Goal: Transaction & Acquisition: Purchase product/service

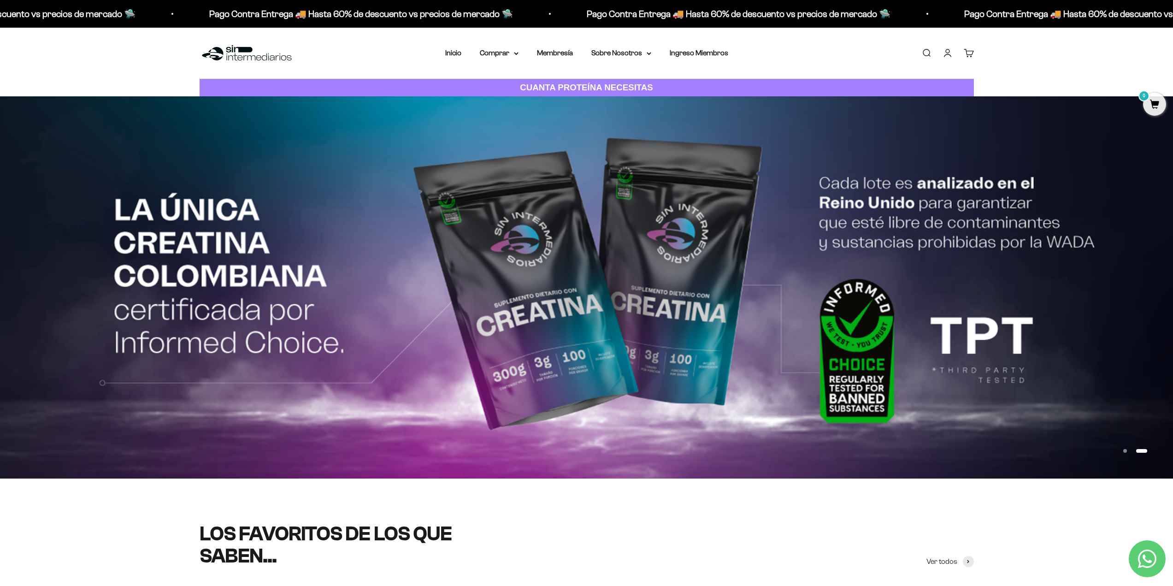
click at [947, 52] on link "Iniciar sesión" at bounding box center [948, 53] width 10 height 10
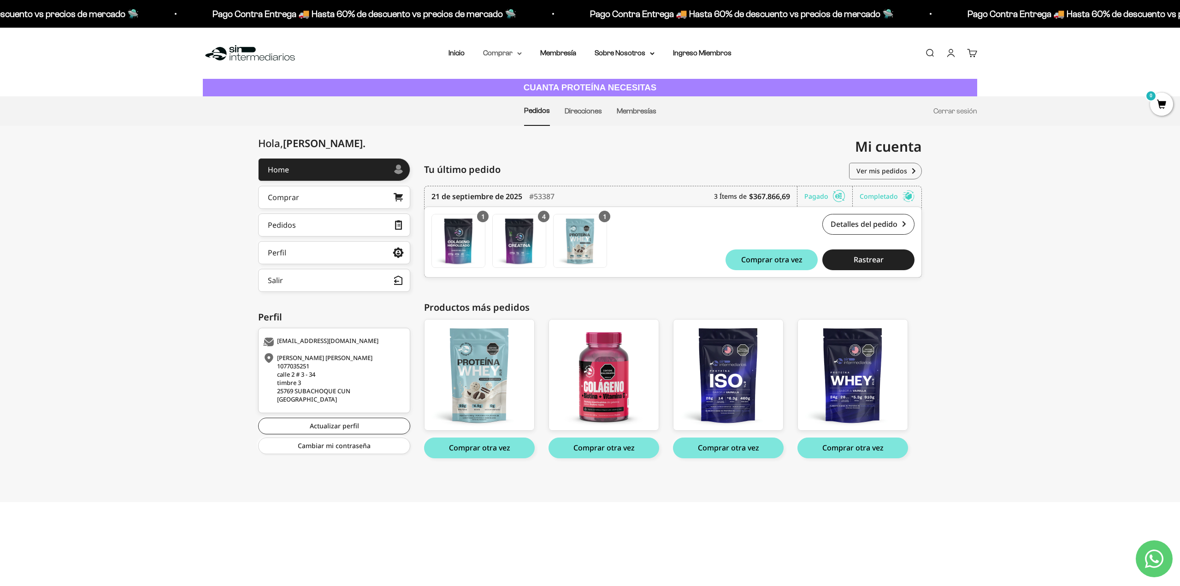
click at [498, 53] on summary "Comprar" at bounding box center [502, 53] width 39 height 12
click at [533, 85] on summary "Proteínas" at bounding box center [527, 83] width 76 height 12
click at [602, 101] on span "Whey" at bounding box center [600, 100] width 19 height 8
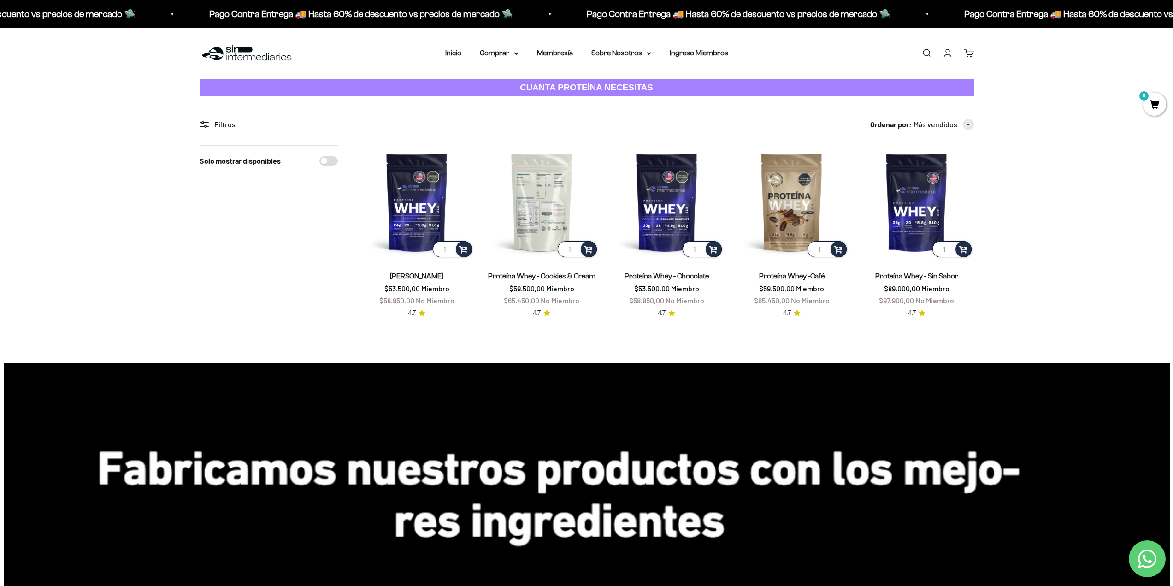
click at [546, 182] on img at bounding box center [542, 202] width 114 height 114
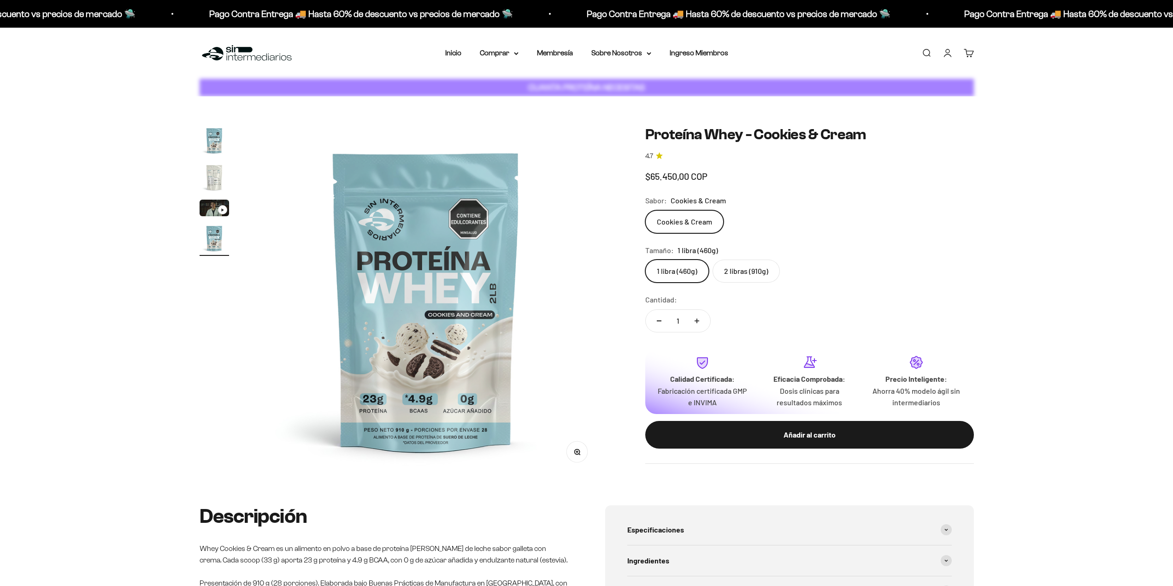
scroll to position [0, 1083]
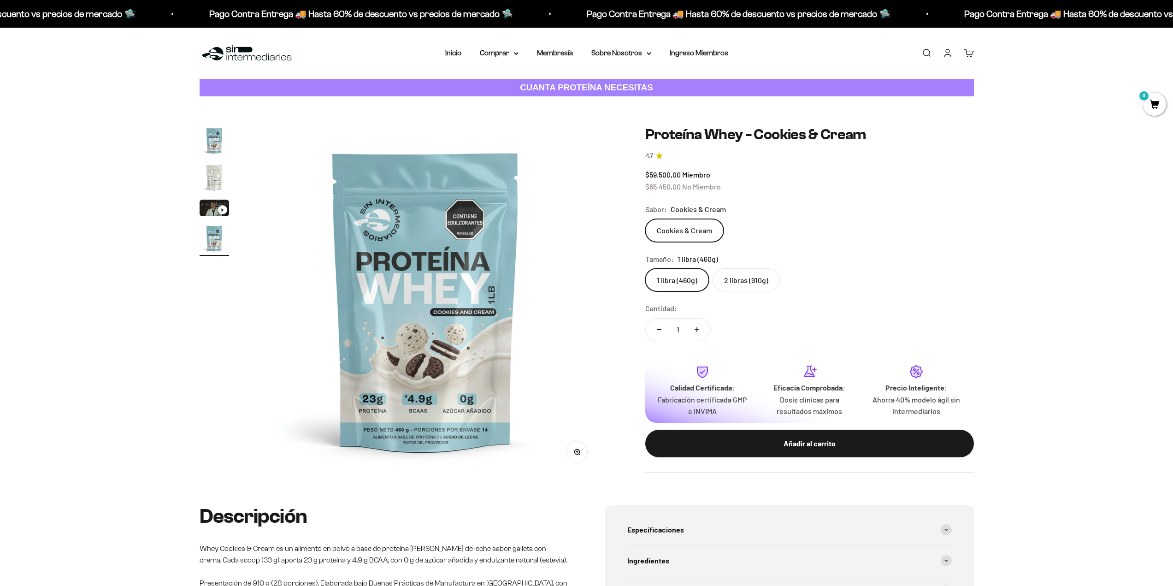
click at [725, 277] on label "2 libras (910g)" at bounding box center [746, 279] width 67 height 23
click at [645, 268] on input "2 libras (910g)" at bounding box center [645, 268] width 0 height 0
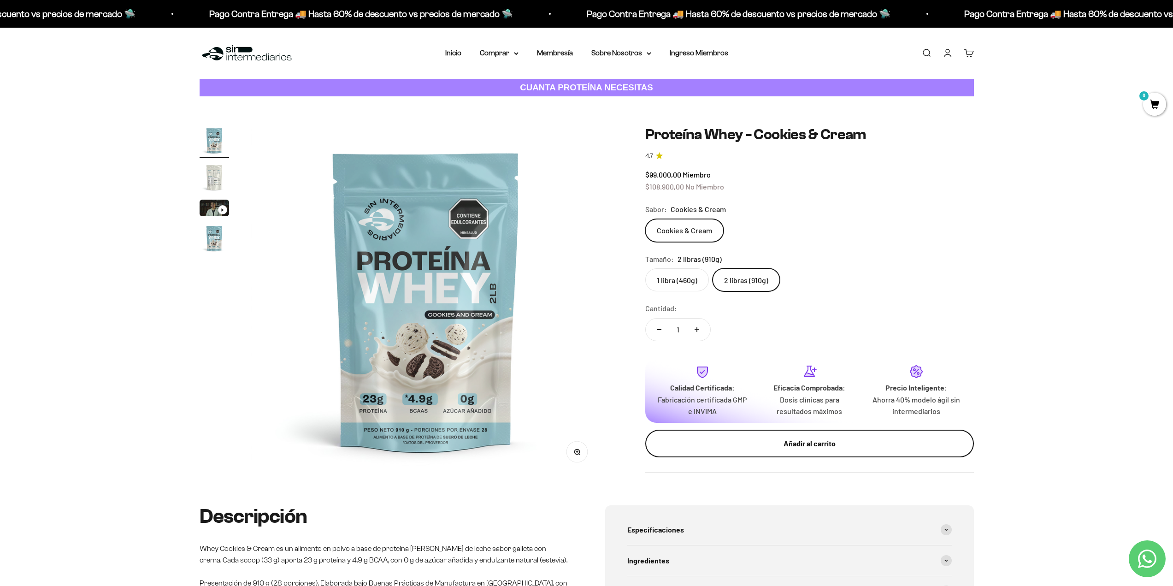
click at [798, 441] on div "Añadir al carrito" at bounding box center [810, 443] width 292 height 12
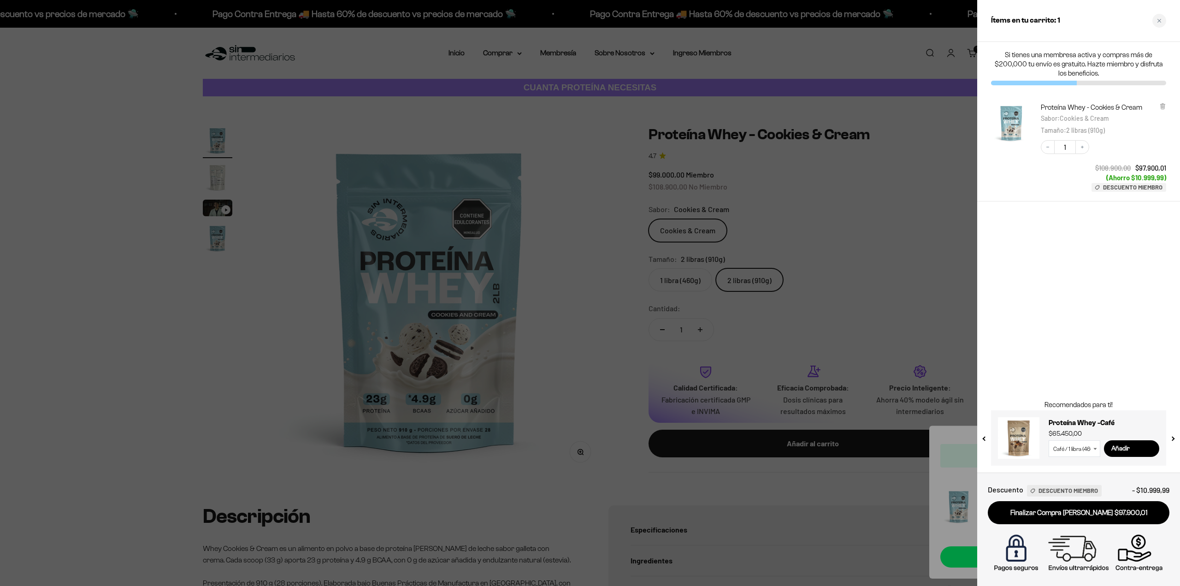
click at [920, 243] on div at bounding box center [590, 293] width 1180 height 586
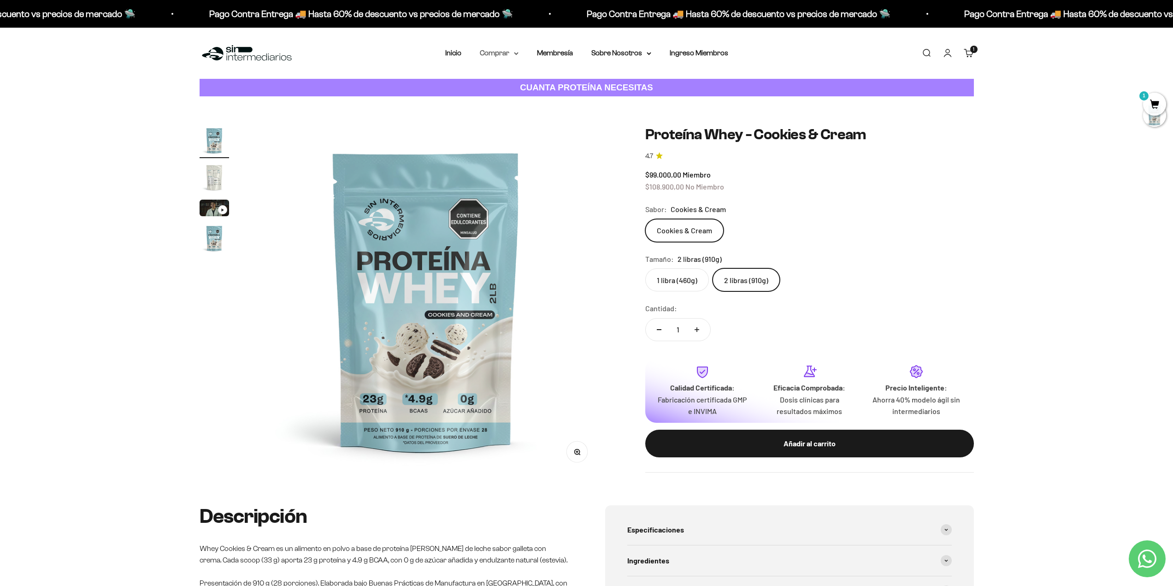
click at [505, 52] on summary "Comprar" at bounding box center [499, 53] width 39 height 12
click at [517, 99] on span "Otros Suplementos" at bounding box center [516, 100] width 62 height 8
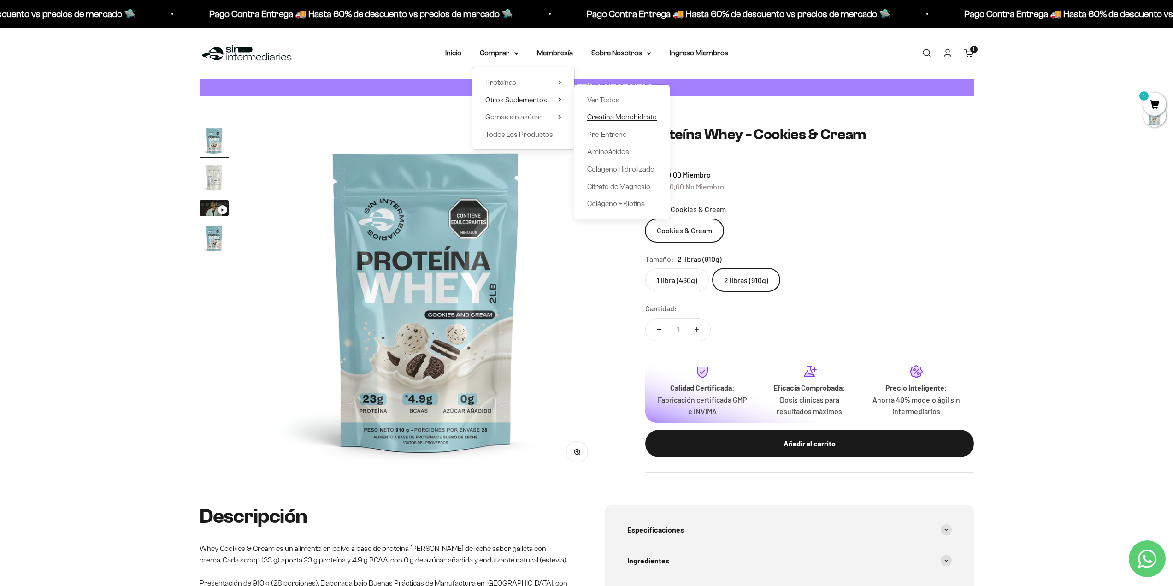
click at [623, 119] on span "Creatina Monohidrato" at bounding box center [622, 117] width 70 height 8
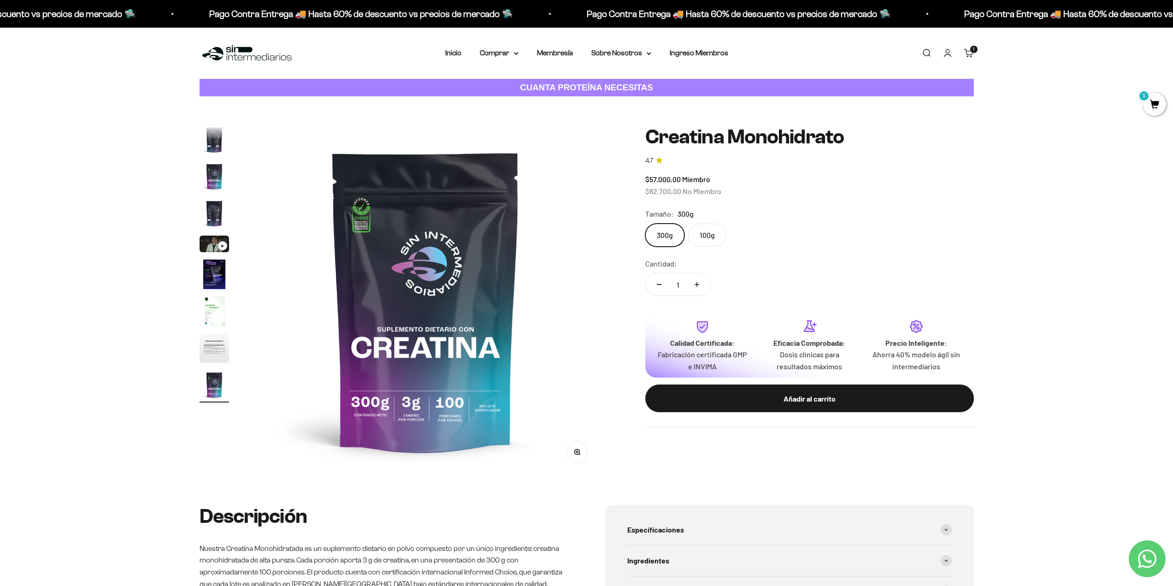
click at [702, 283] on button "Aumentar cantidad" at bounding box center [697, 284] width 27 height 22
type input "4"
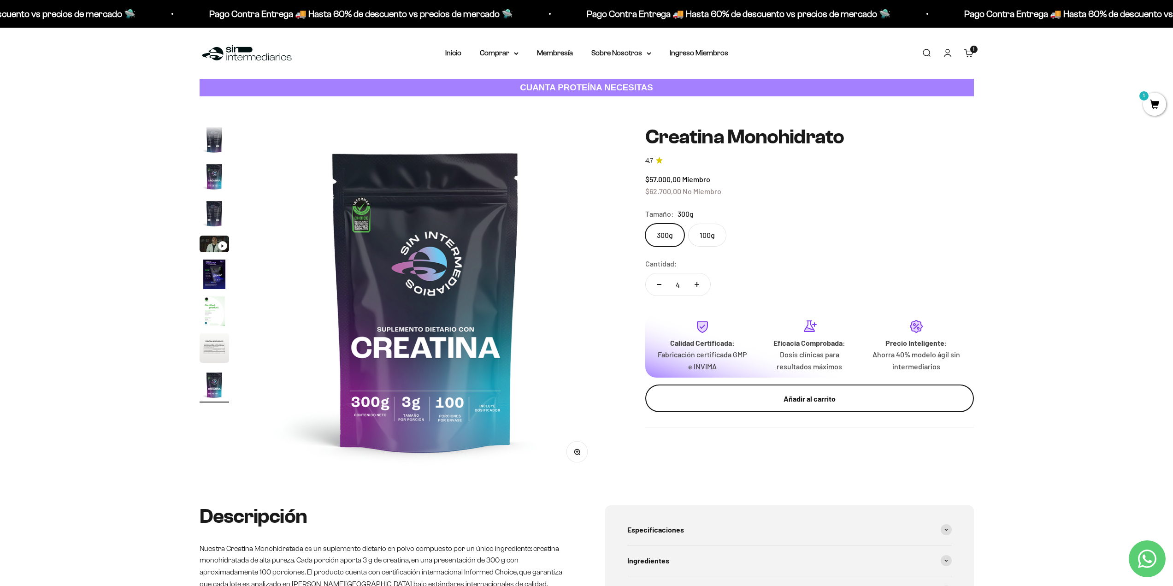
click at [739, 391] on button "Añadir al carrito" at bounding box center [809, 398] width 329 height 28
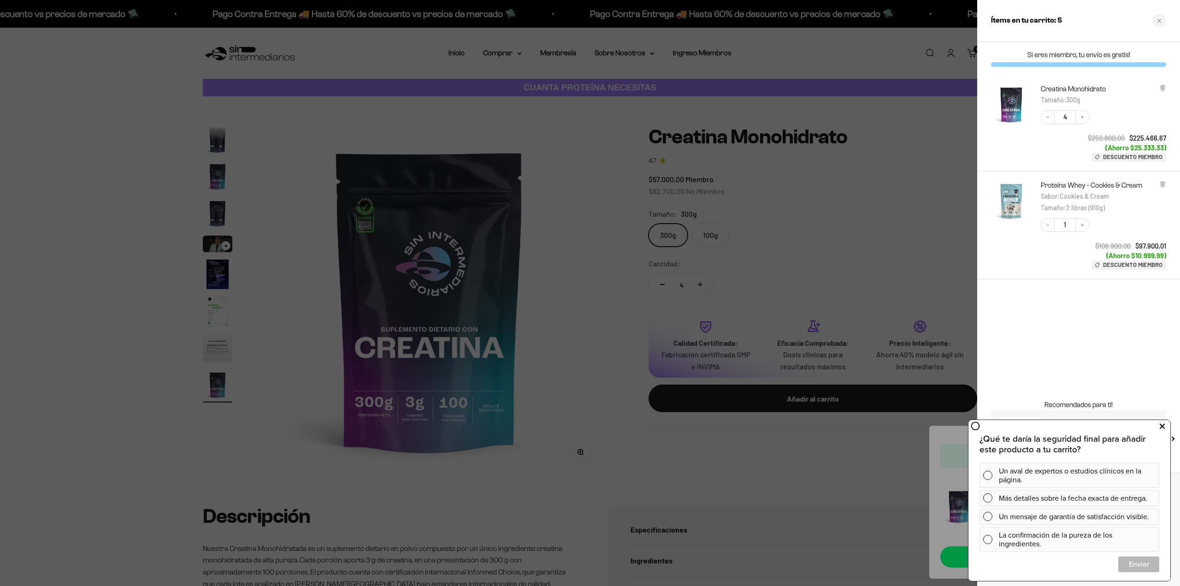
click at [1163, 426] on icon at bounding box center [1162, 426] width 5 height 12
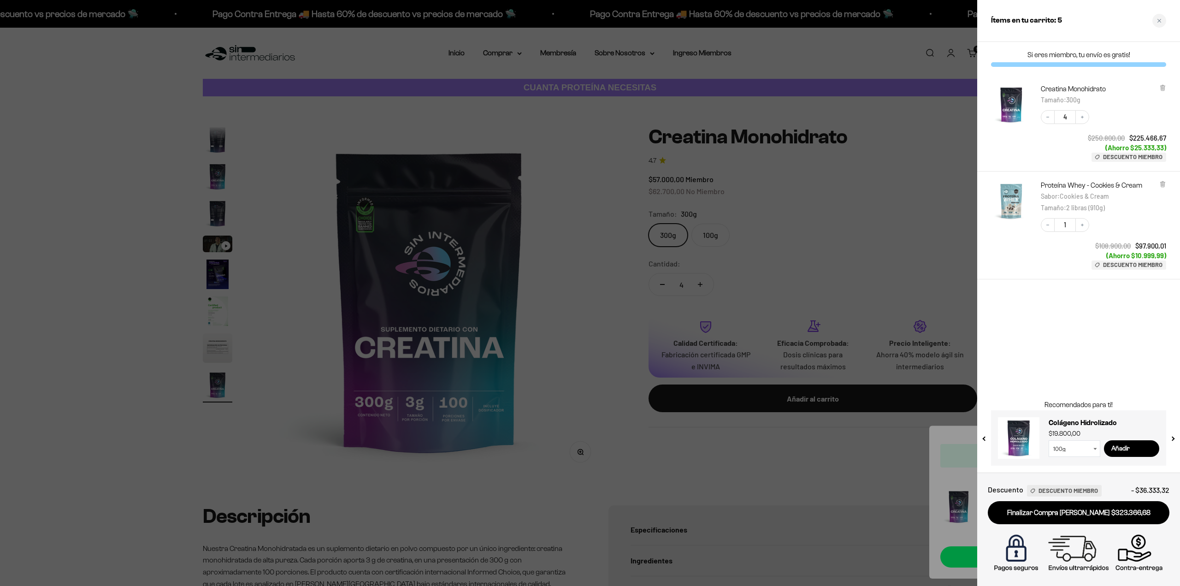
click at [887, 254] on div at bounding box center [590, 293] width 1180 height 586
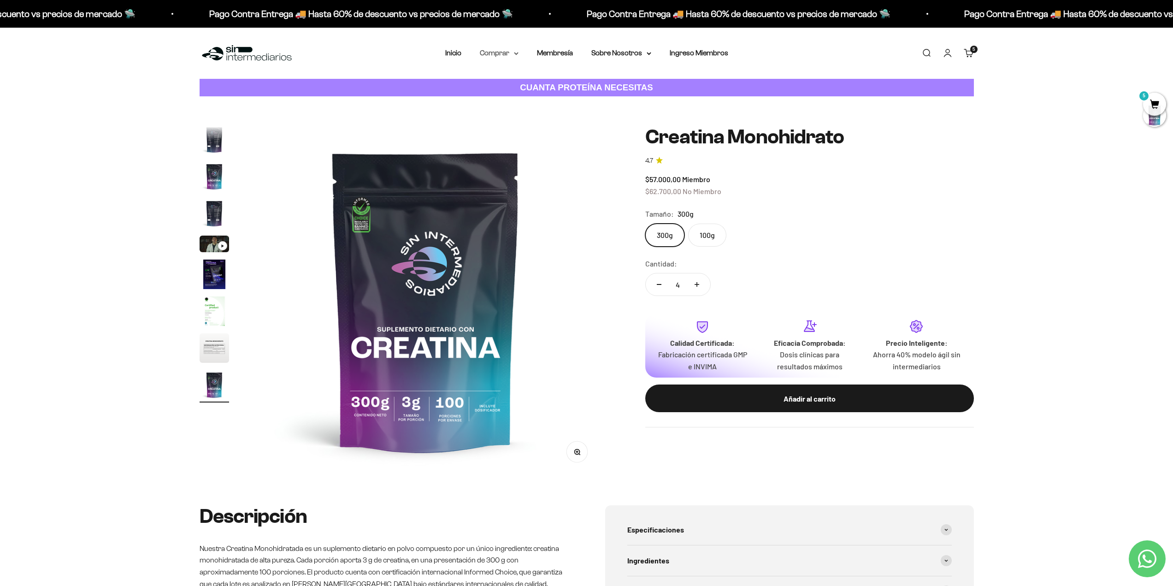
click at [496, 52] on summary "Comprar" at bounding box center [499, 53] width 39 height 12
click at [535, 82] on summary "Proteínas" at bounding box center [523, 83] width 76 height 12
click at [594, 118] on span "Iso" at bounding box center [591, 117] width 9 height 8
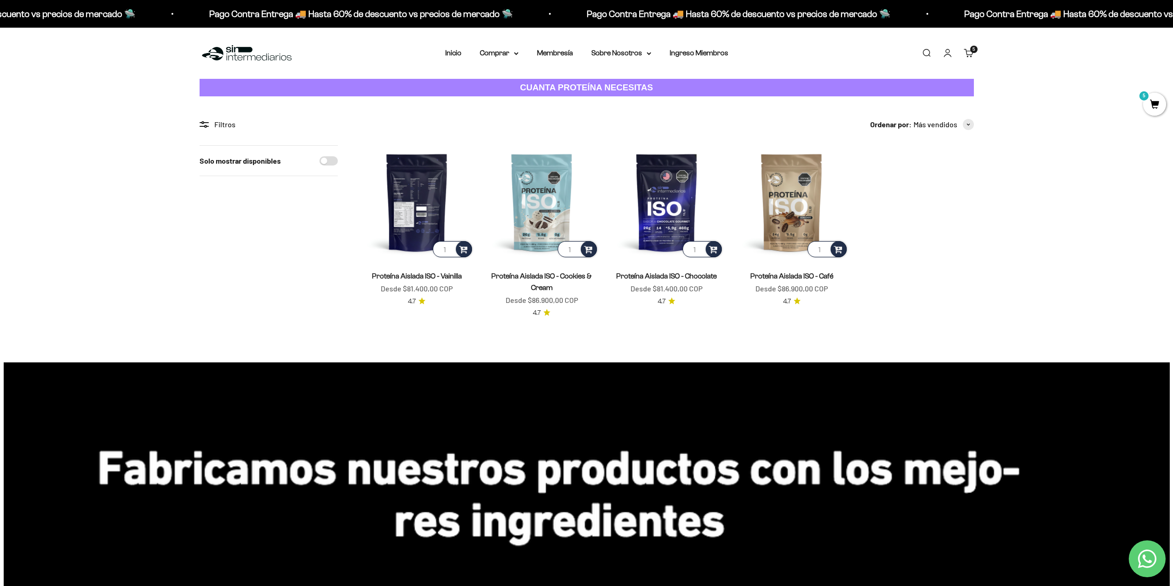
click at [425, 221] on img at bounding box center [417, 202] width 114 height 114
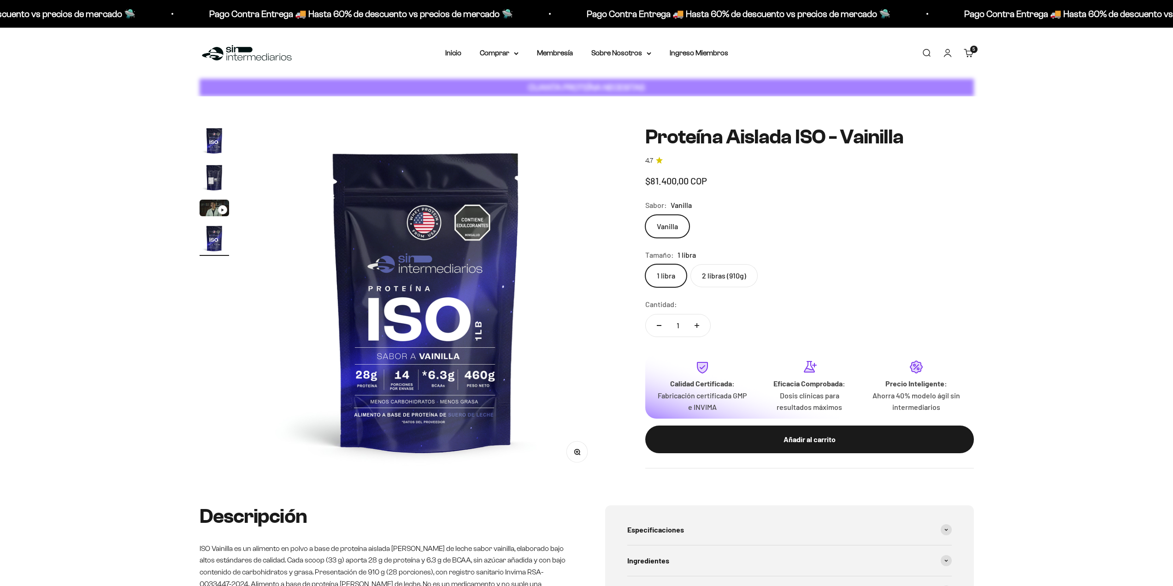
scroll to position [0, 1083]
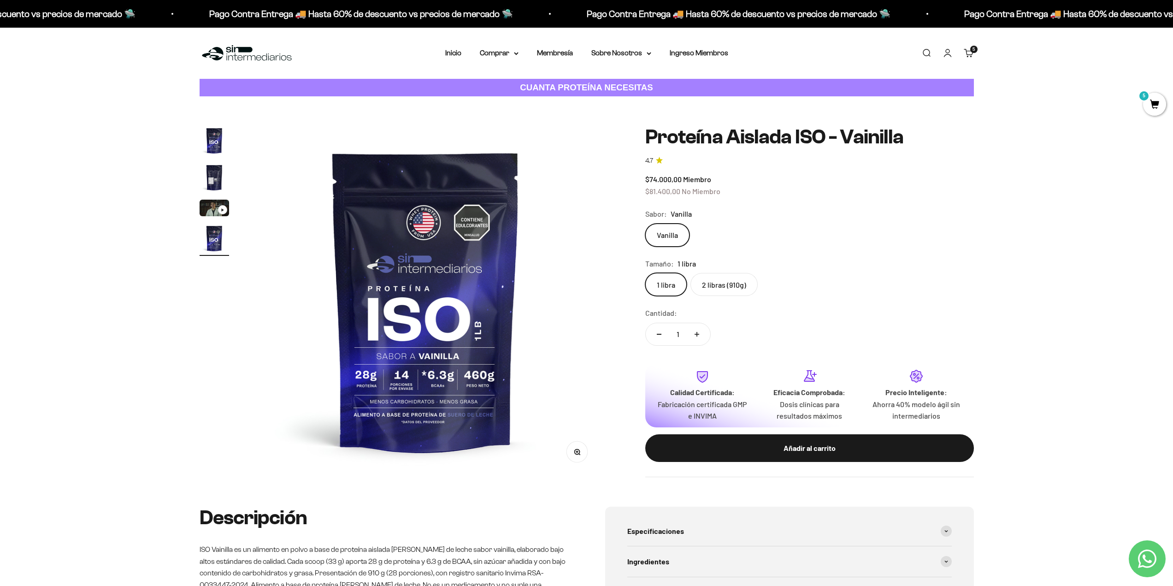
click at [730, 292] on label "2 libras (910g)" at bounding box center [724, 284] width 67 height 23
click at [645, 273] on input "2 libras (910g)" at bounding box center [645, 272] width 0 height 0
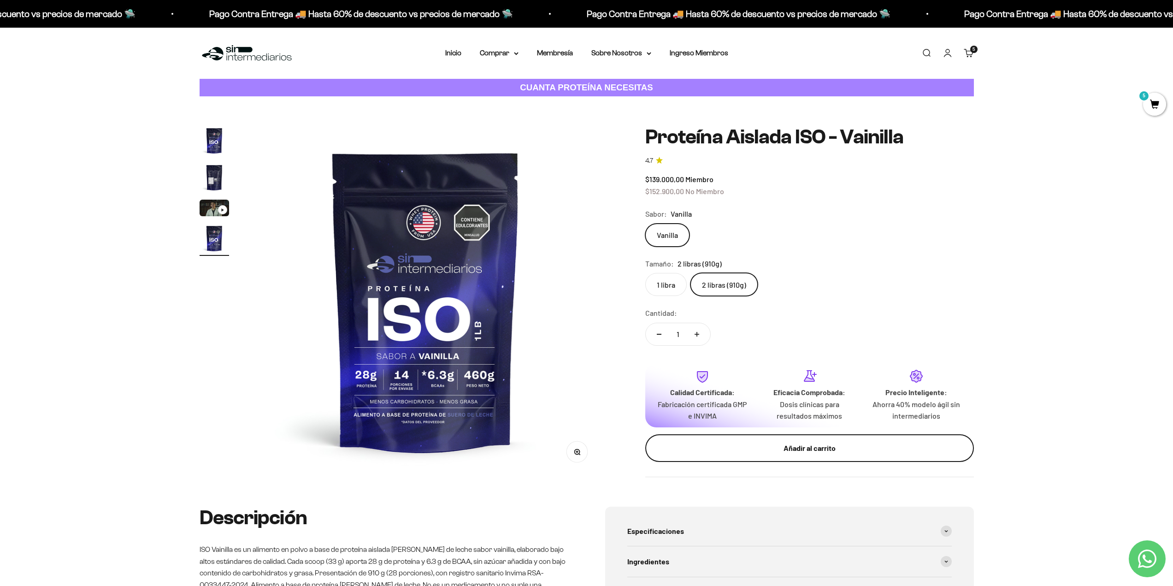
click at [728, 446] on div "Añadir al carrito" at bounding box center [810, 448] width 292 height 12
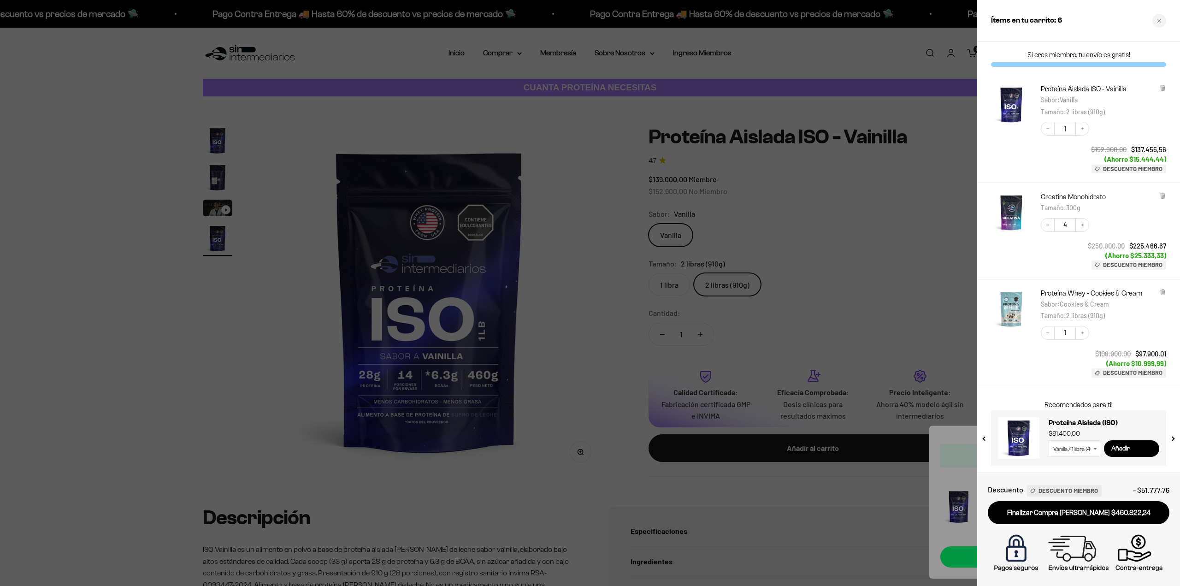
click at [537, 123] on div at bounding box center [590, 293] width 1180 height 586
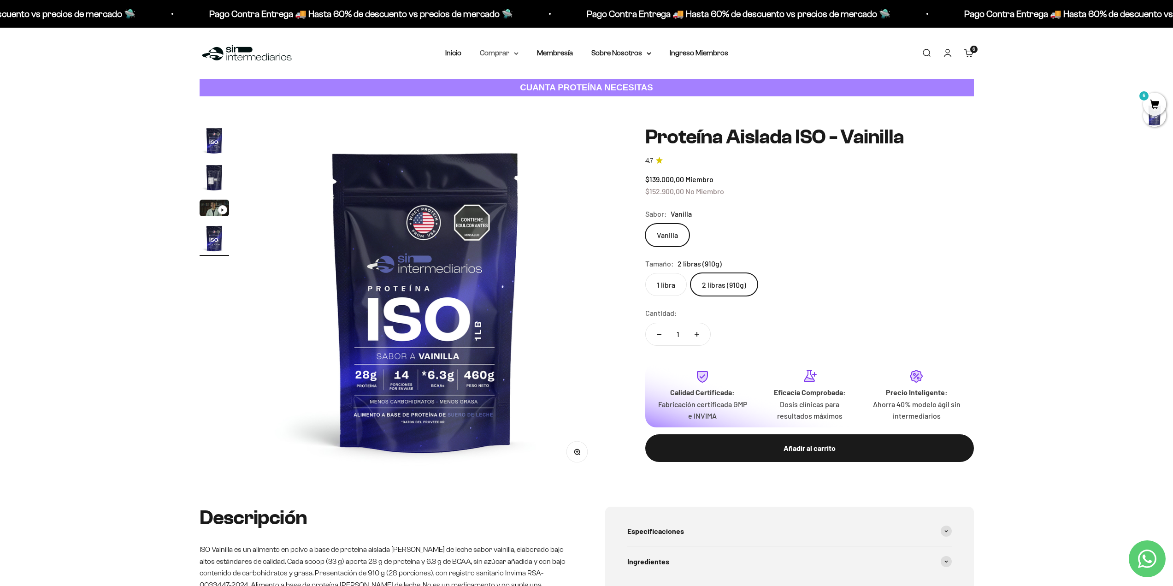
click at [510, 53] on summary "Comprar" at bounding box center [499, 53] width 39 height 12
click at [508, 50] on summary "Comprar" at bounding box center [499, 53] width 39 height 12
click at [527, 97] on span "Otros Suplementos" at bounding box center [516, 100] width 62 height 8
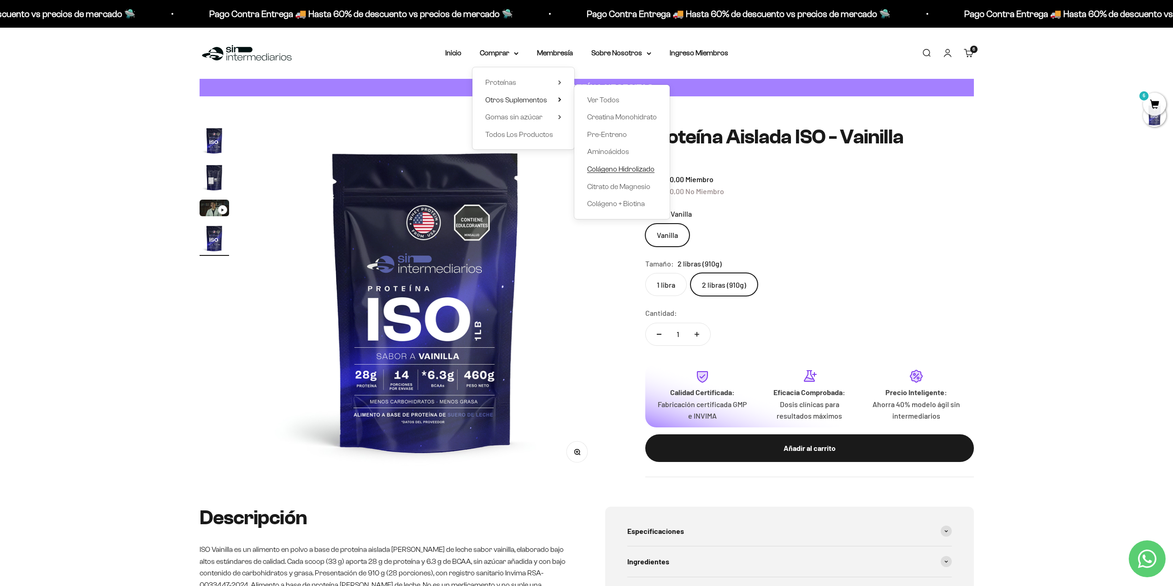
click at [614, 169] on span "Colágeno Hidrolizado" at bounding box center [620, 169] width 67 height 8
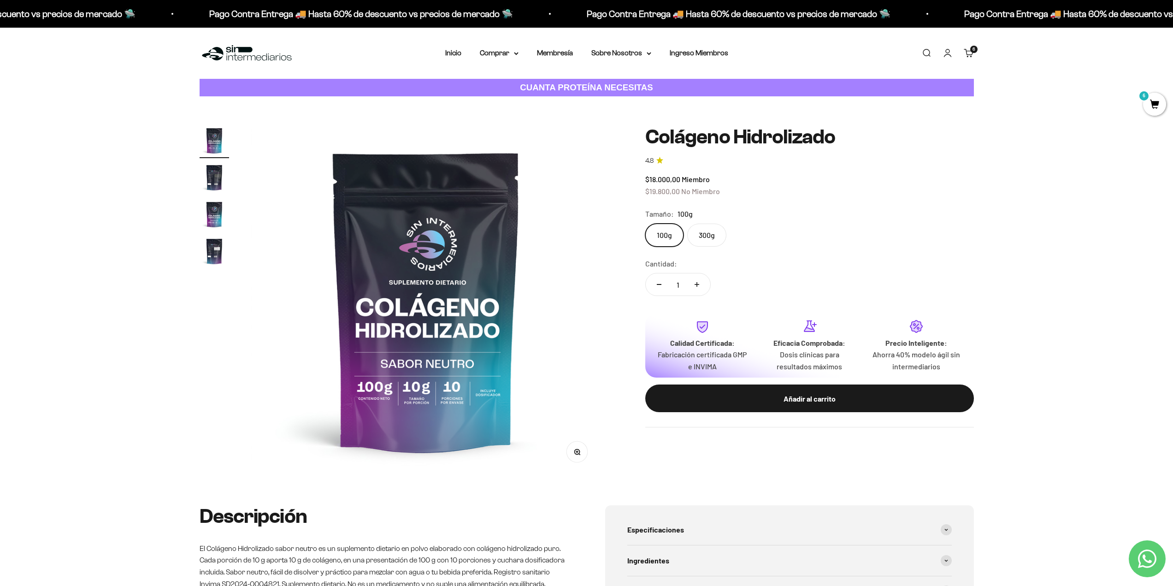
click at [1154, 106] on span "6" at bounding box center [1154, 104] width 23 height 23
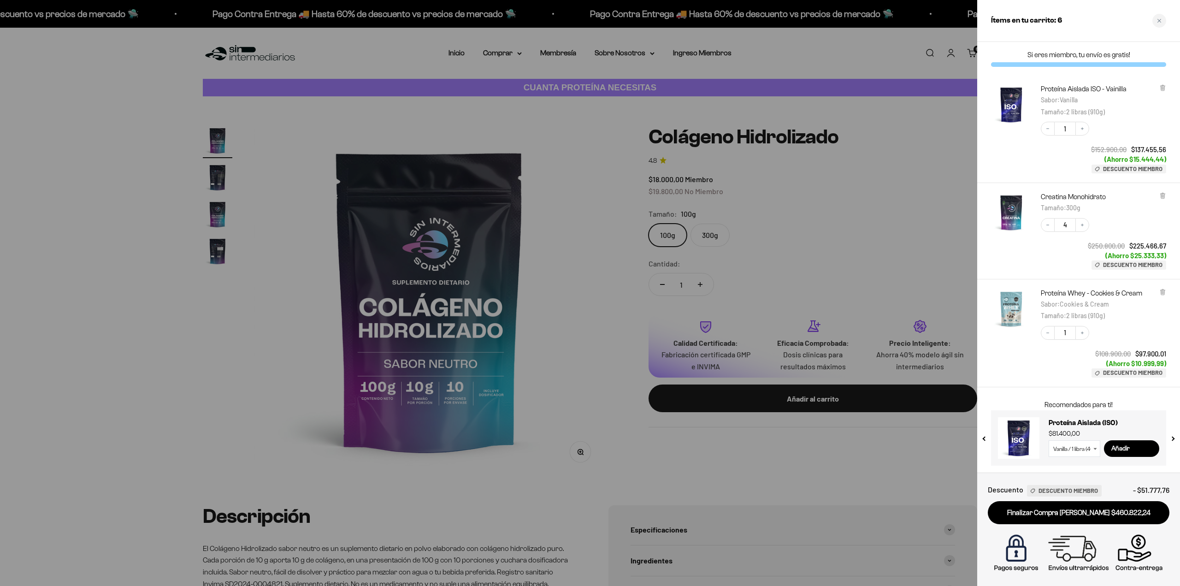
click at [841, 242] on div at bounding box center [590, 293] width 1180 height 586
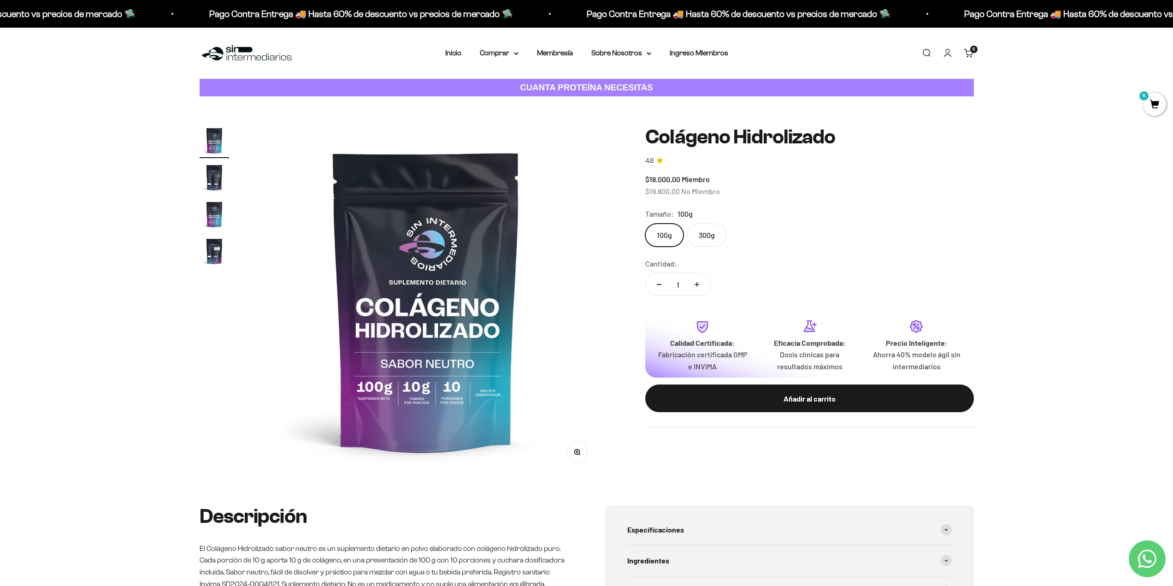
click at [716, 237] on label "300g" at bounding box center [706, 235] width 39 height 23
click at [645, 224] on input "300g" at bounding box center [645, 223] width 0 height 0
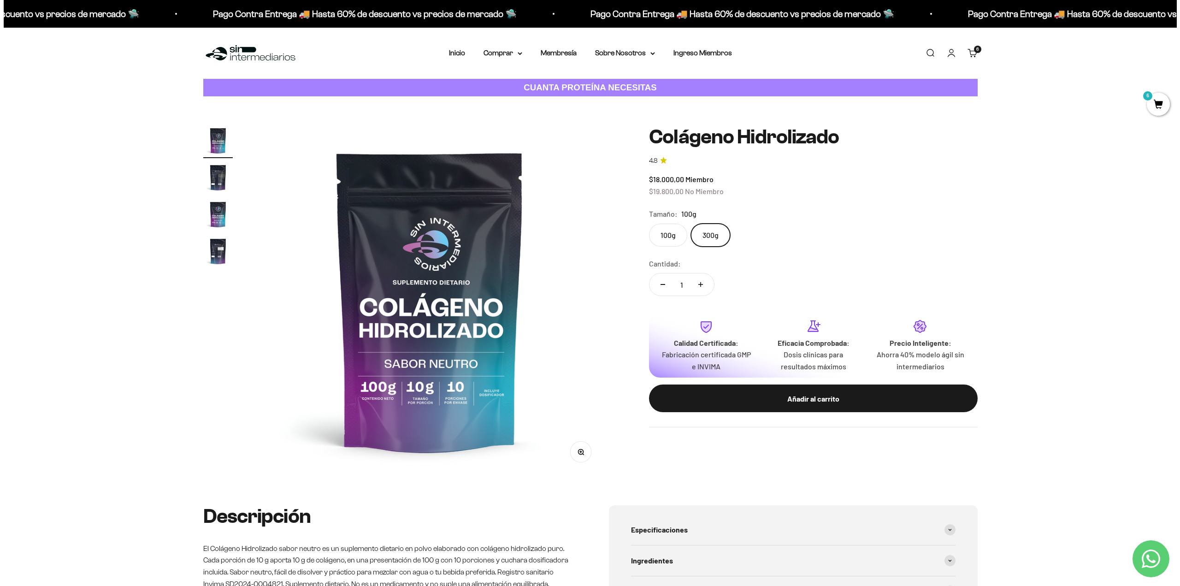
scroll to position [0, 722]
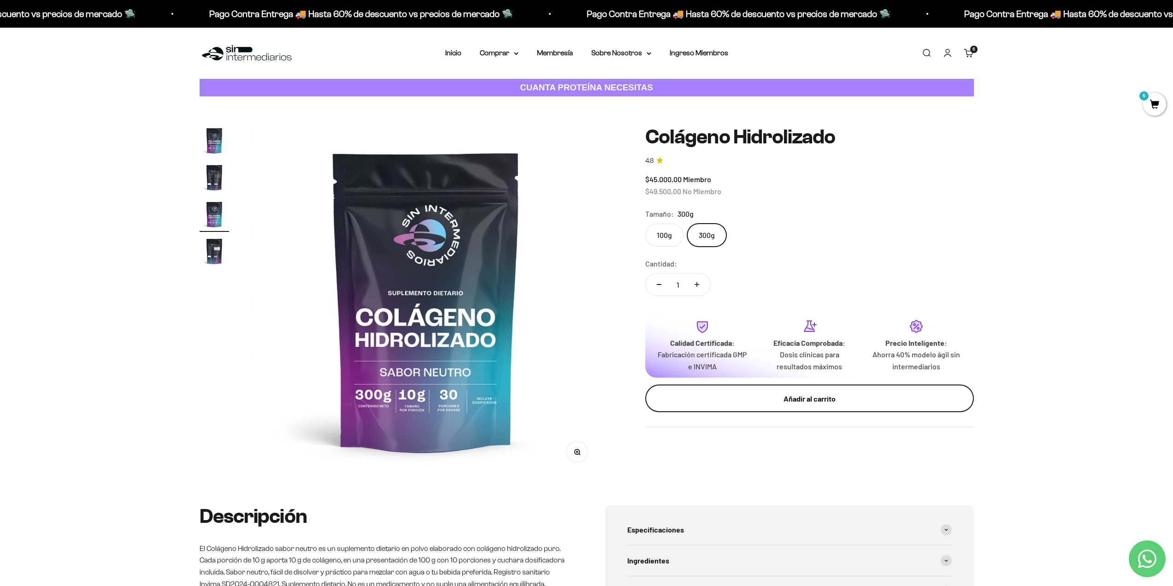
click at [722, 399] on div "Añadir al carrito" at bounding box center [810, 399] width 292 height 12
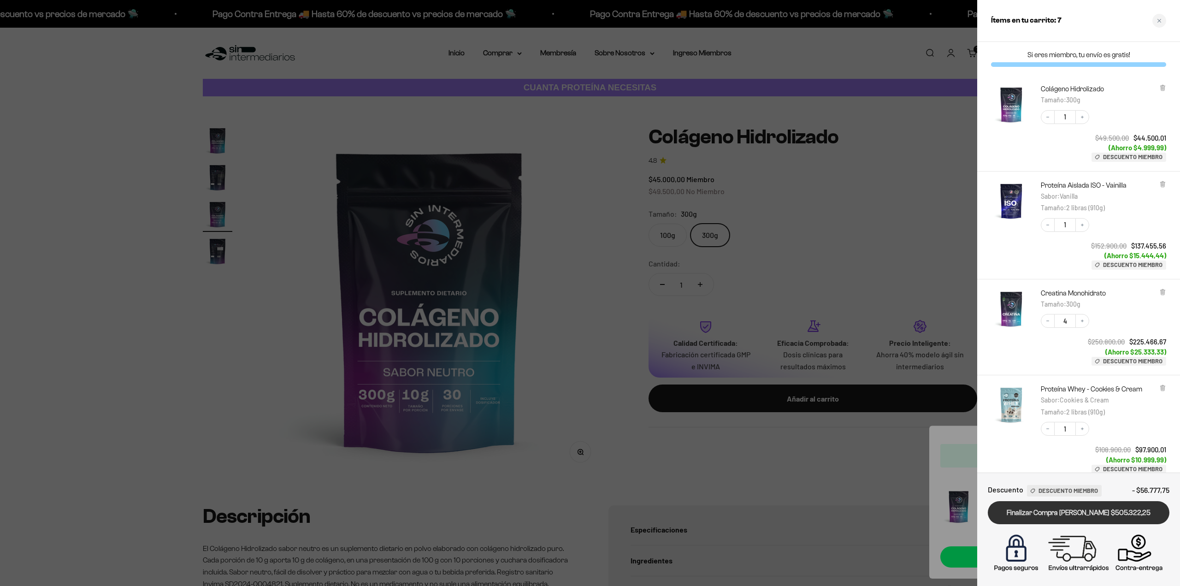
click at [1033, 506] on link "Finalizar Compra Segura $505.322,25" at bounding box center [1079, 513] width 182 height 24
